Goal: Task Accomplishment & Management: Use online tool/utility

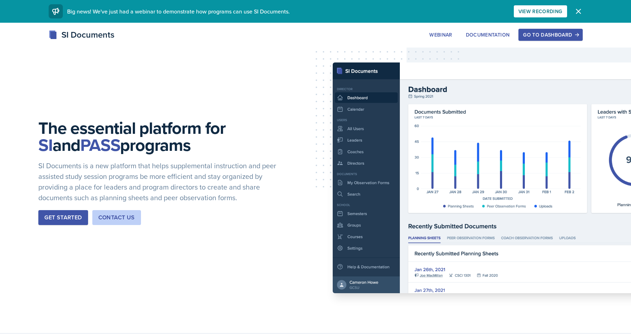
click at [523, 28] on div "SI Documents Webinar Documentation Go to Dashboard Sign Up Go to Dashboard" at bounding box center [316, 34] width 546 height 13
click at [526, 30] on button "Go to Dashboard" at bounding box center [551, 35] width 64 height 12
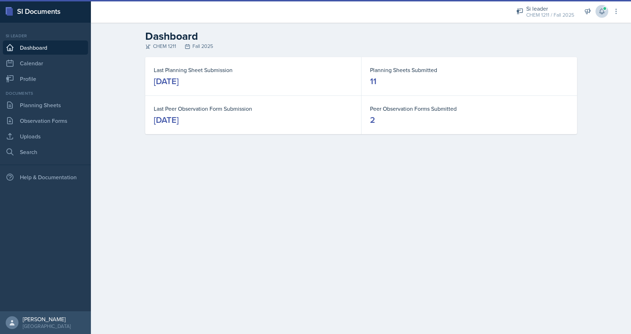
click at [599, 14] on icon at bounding box center [602, 11] width 7 height 7
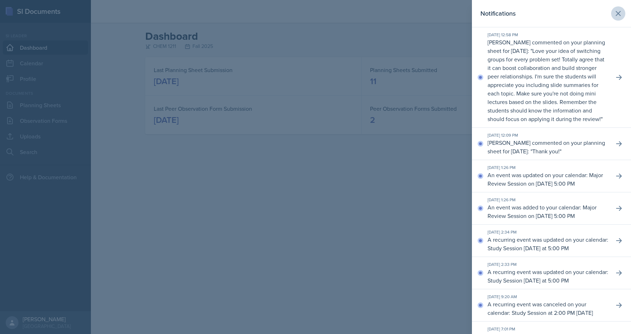
click at [620, 14] on icon at bounding box center [618, 13] width 9 height 9
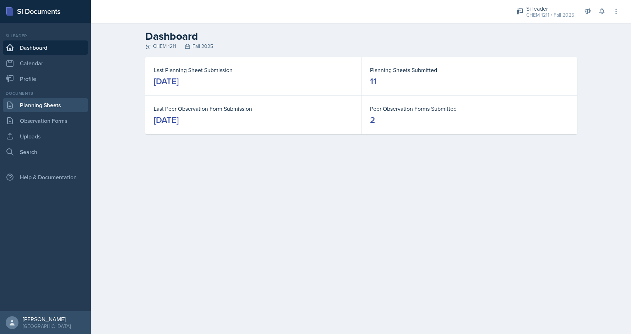
click at [62, 108] on link "Planning Sheets" at bounding box center [45, 105] width 85 height 14
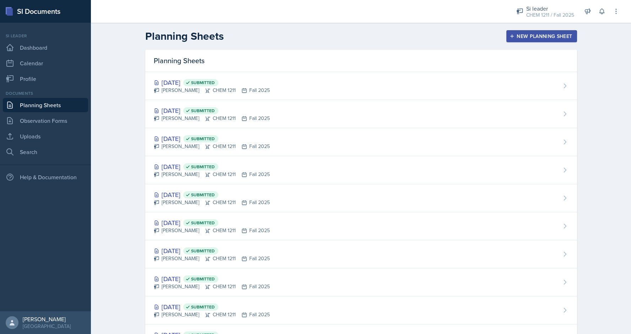
click at [514, 35] on icon "button" at bounding box center [512, 36] width 5 height 5
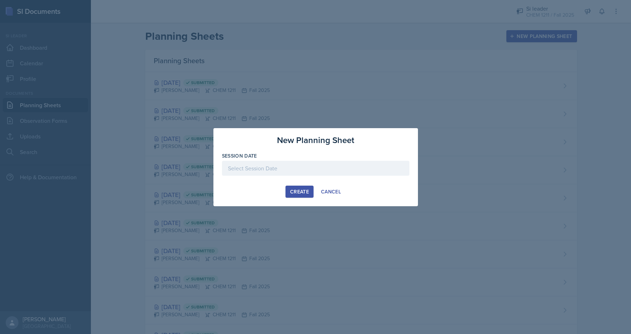
click at [262, 170] on div at bounding box center [316, 168] width 188 height 15
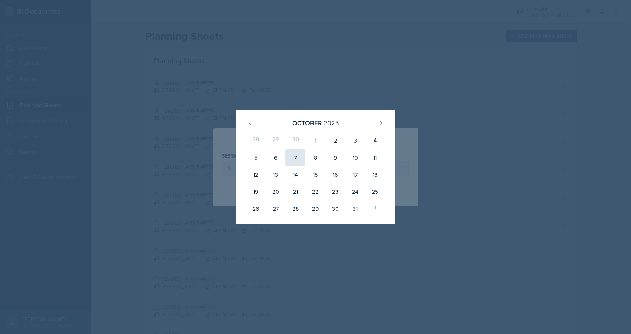
click at [298, 157] on div "7" at bounding box center [296, 157] width 20 height 17
type input "[DATE]"
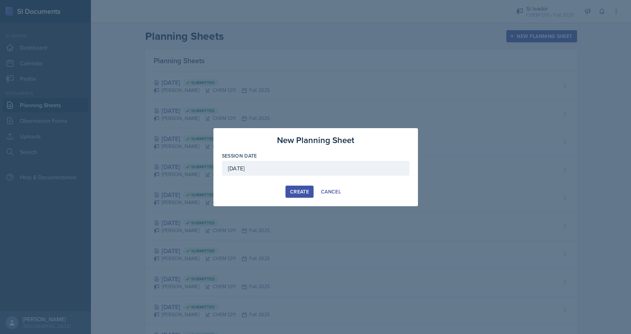
click at [294, 189] on div "Create" at bounding box center [299, 192] width 19 height 6
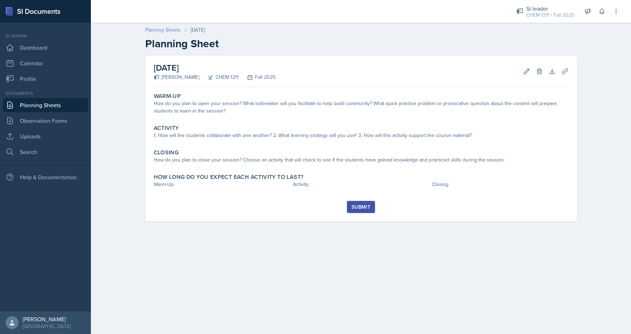
click at [167, 29] on link "Planning Sheets" at bounding box center [163, 29] width 36 height 7
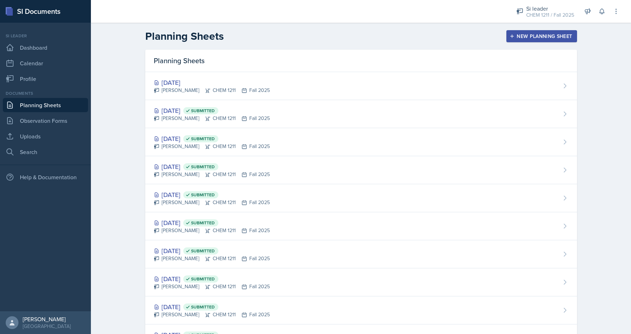
click at [516, 31] on button "New Planning Sheet" at bounding box center [542, 36] width 70 height 12
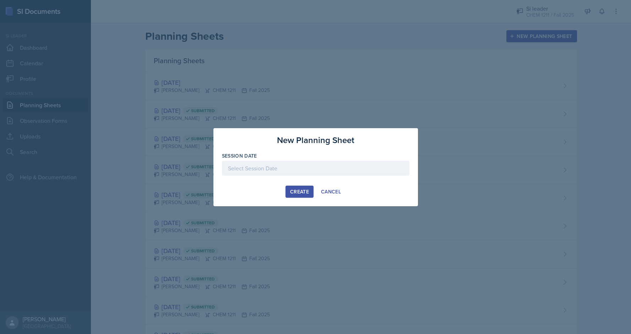
click at [267, 167] on div at bounding box center [316, 168] width 188 height 15
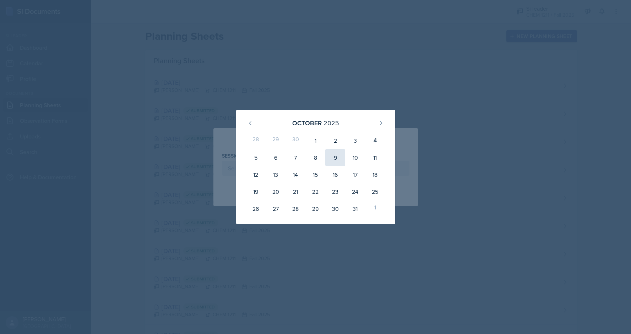
click at [334, 160] on div "9" at bounding box center [336, 157] width 20 height 17
type input "[DATE]"
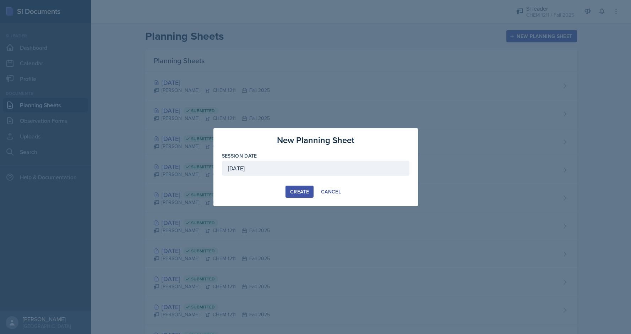
click at [297, 194] on div "Create" at bounding box center [299, 192] width 19 height 6
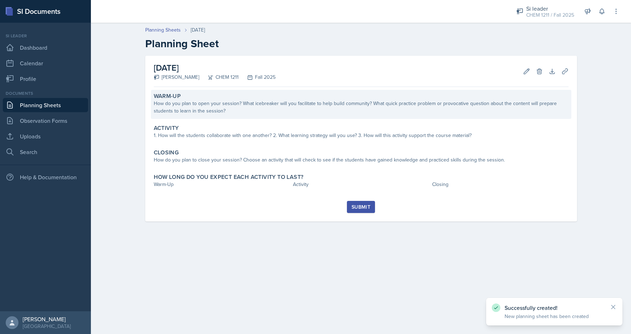
click at [327, 107] on div "How do you plan to open your session? What icebreaker will you facilitate to he…" at bounding box center [361, 107] width 415 height 15
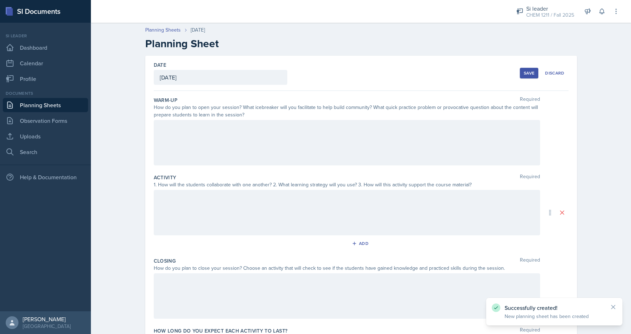
click at [278, 127] on div at bounding box center [347, 142] width 387 height 45
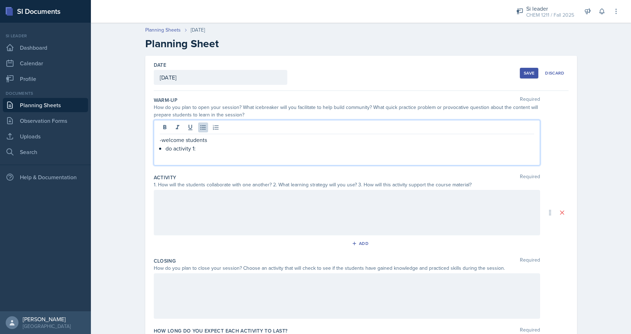
click at [162, 140] on p "-welcome students" at bounding box center [347, 140] width 375 height 9
click at [226, 292] on div at bounding box center [347, 296] width 387 height 45
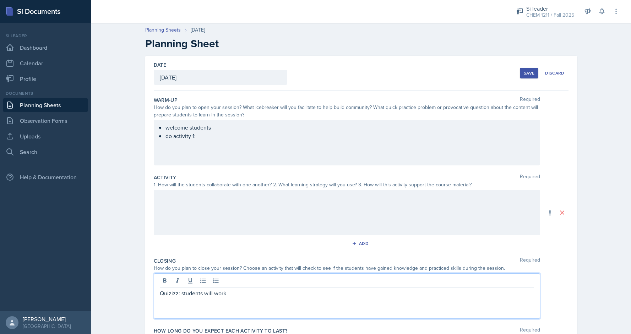
click at [251, 289] on p "Quizizz: students will work" at bounding box center [347, 293] width 375 height 9
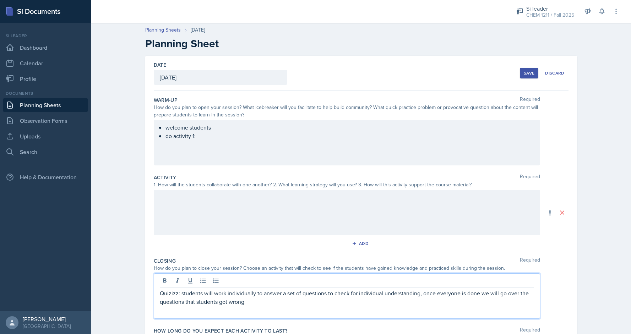
click at [259, 303] on p "Quizizz: students will work individually to answer a set of questions to check …" at bounding box center [347, 297] width 375 height 17
